Goal: Task Accomplishment & Management: Complete application form

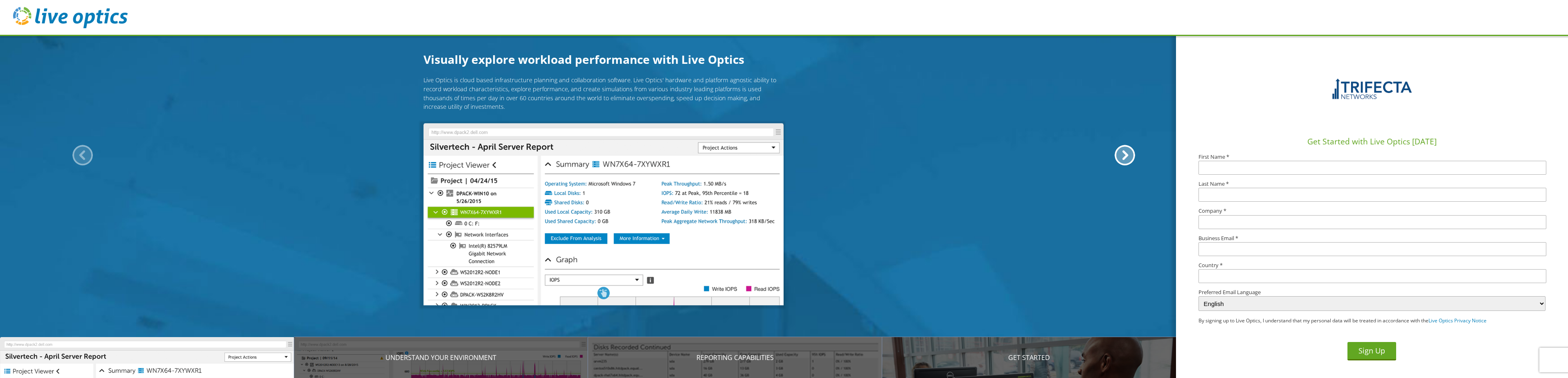
drag, startPoint x: 458, startPoint y: 108, endPoint x: 417, endPoint y: 77, distance: 51.4
click at [414, 77] on div "Live Optics is cloud based infrastructure planning and collaboration software. …" at bounding box center [604, 187] width 1208 height 223
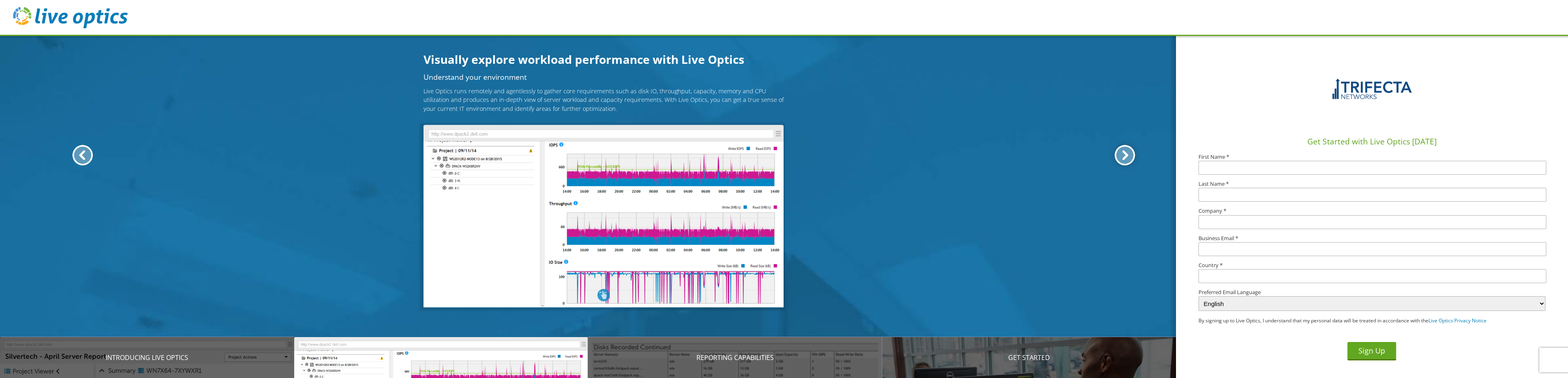
click at [1124, 155] on div at bounding box center [1125, 155] width 21 height 21
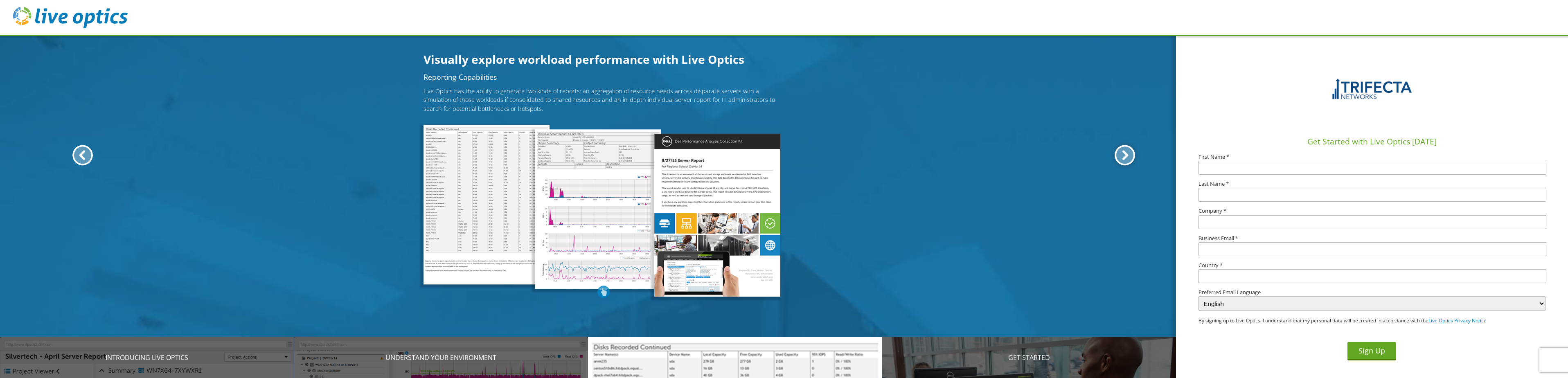
click at [1124, 155] on div at bounding box center [1125, 155] width 21 height 21
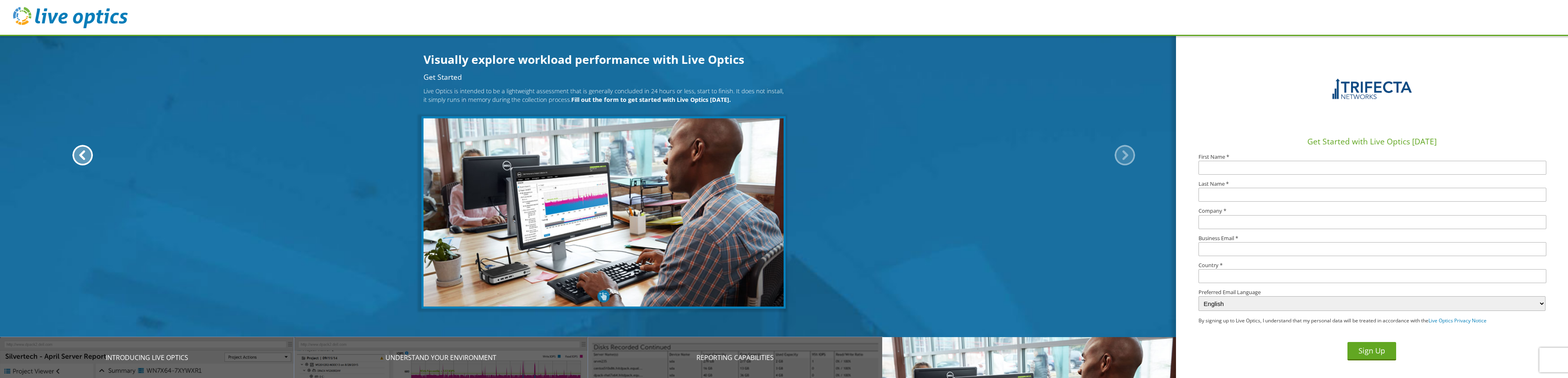
click at [1124, 155] on div at bounding box center [1125, 155] width 21 height 21
click at [82, 155] on div at bounding box center [82, 155] width 21 height 21
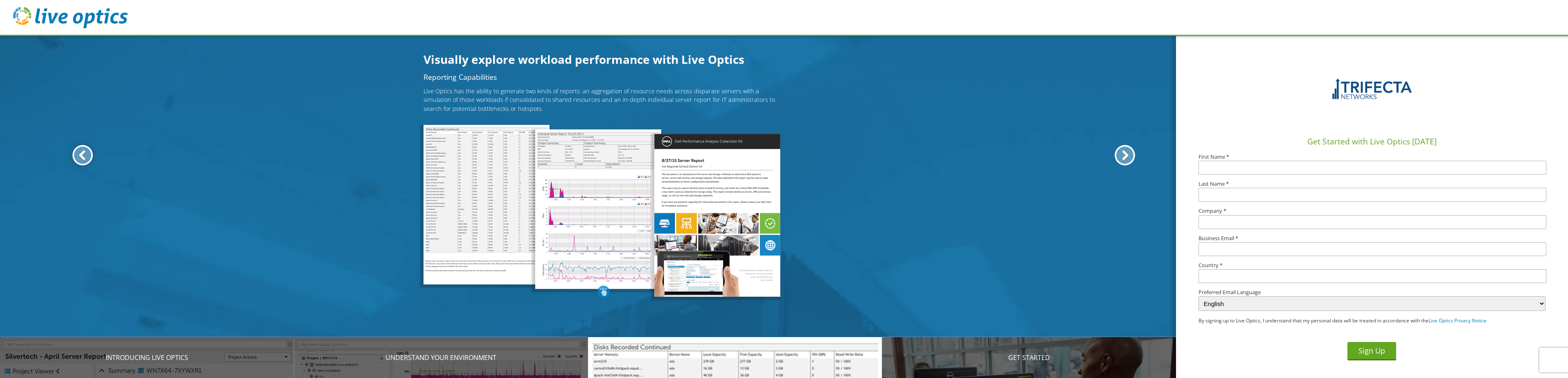
click at [82, 155] on div at bounding box center [82, 155] width 21 height 21
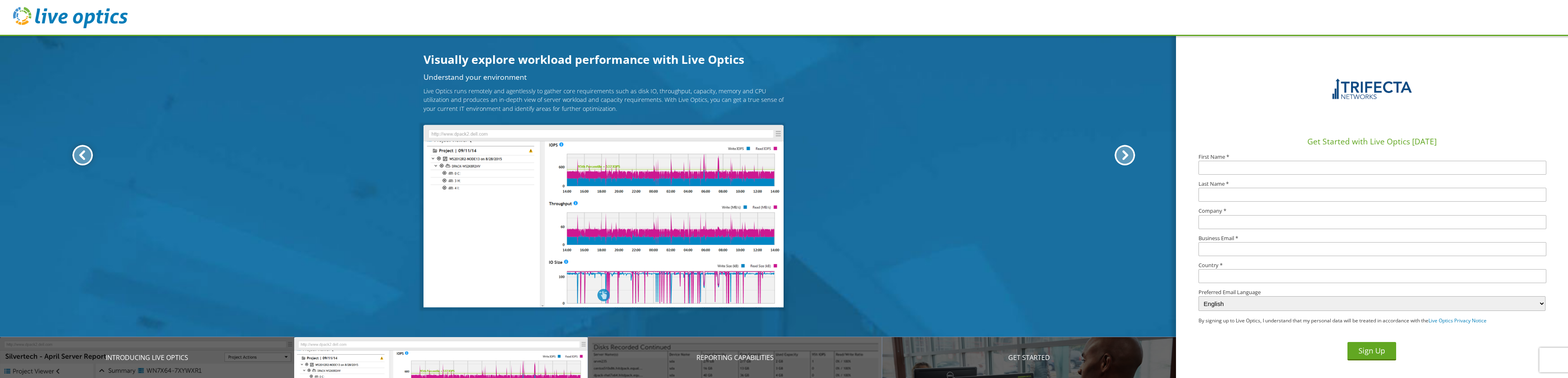
click at [82, 155] on div at bounding box center [82, 155] width 21 height 21
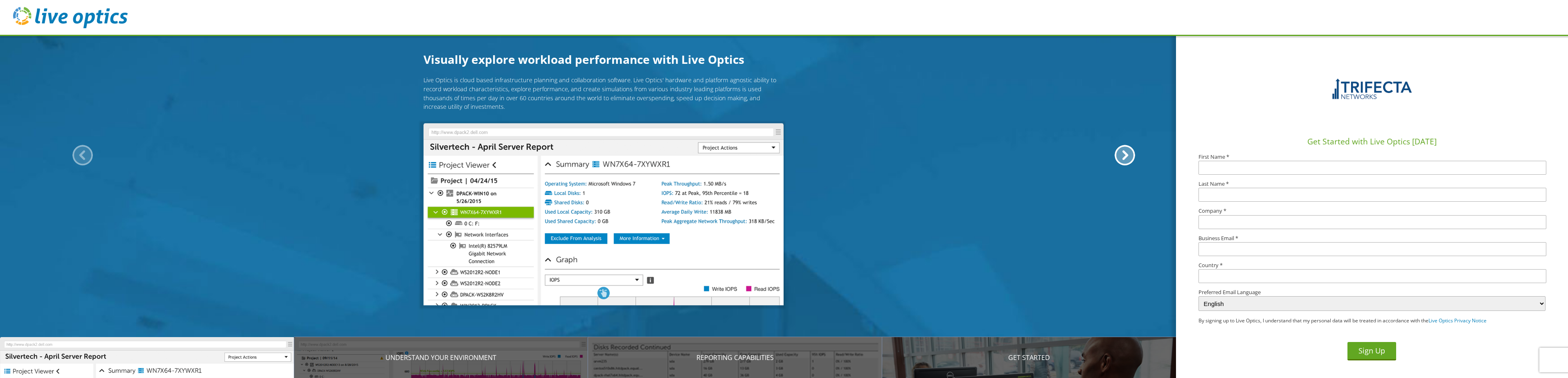
click at [82, 155] on div at bounding box center [82, 155] width 21 height 21
click at [588, 228] on img at bounding box center [604, 214] width 360 height 183
click at [1126, 158] on div at bounding box center [1125, 155] width 21 height 21
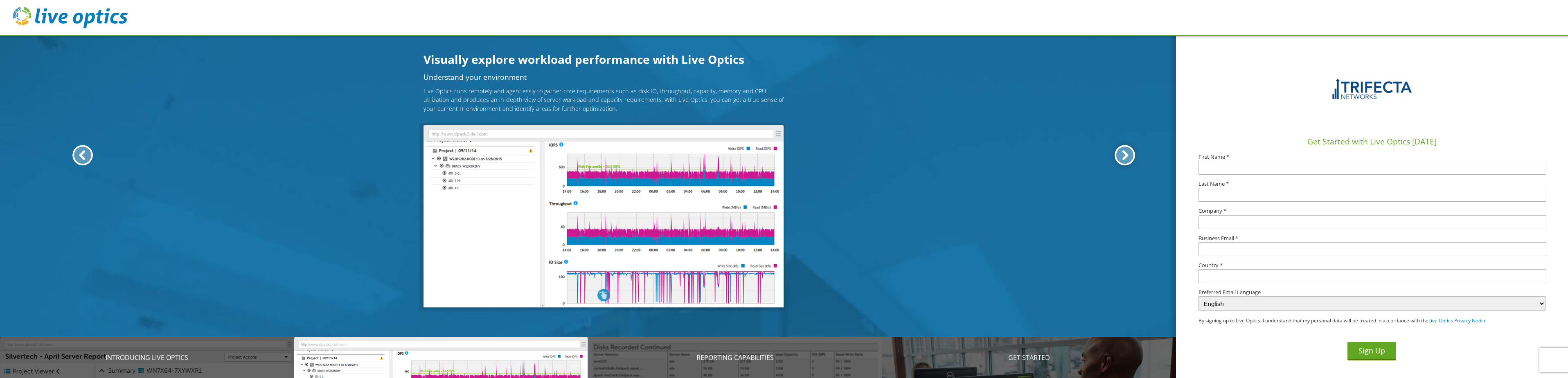
click at [1126, 158] on div at bounding box center [1125, 155] width 21 height 21
